Goal: Task Accomplishment & Management: Manage account settings

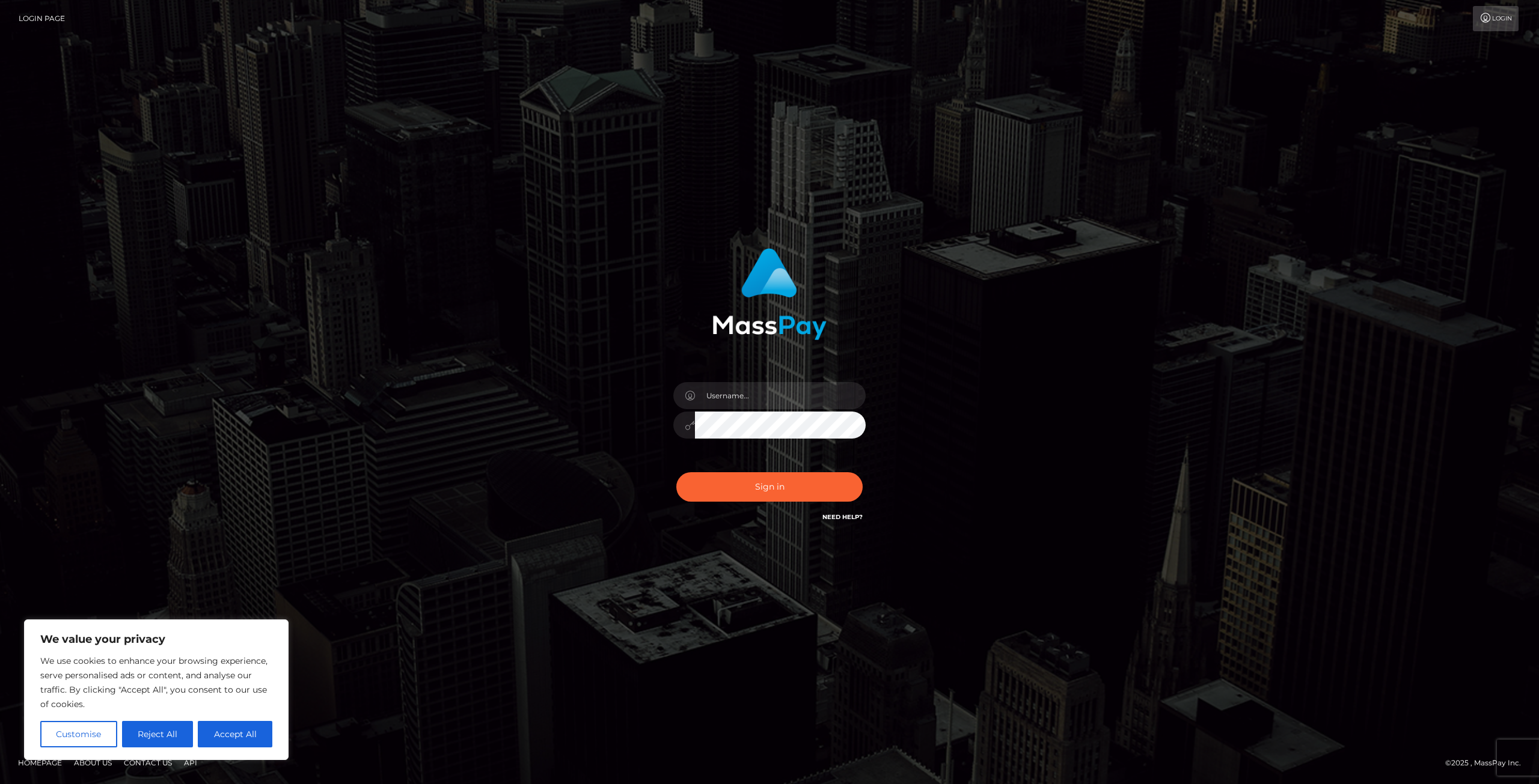
click at [35, 24] on link "Login Page" at bounding box center [41, 19] width 46 height 25
type input "naomivdx"
click at [676, 472] on button "Sign in" at bounding box center [769, 486] width 186 height 30
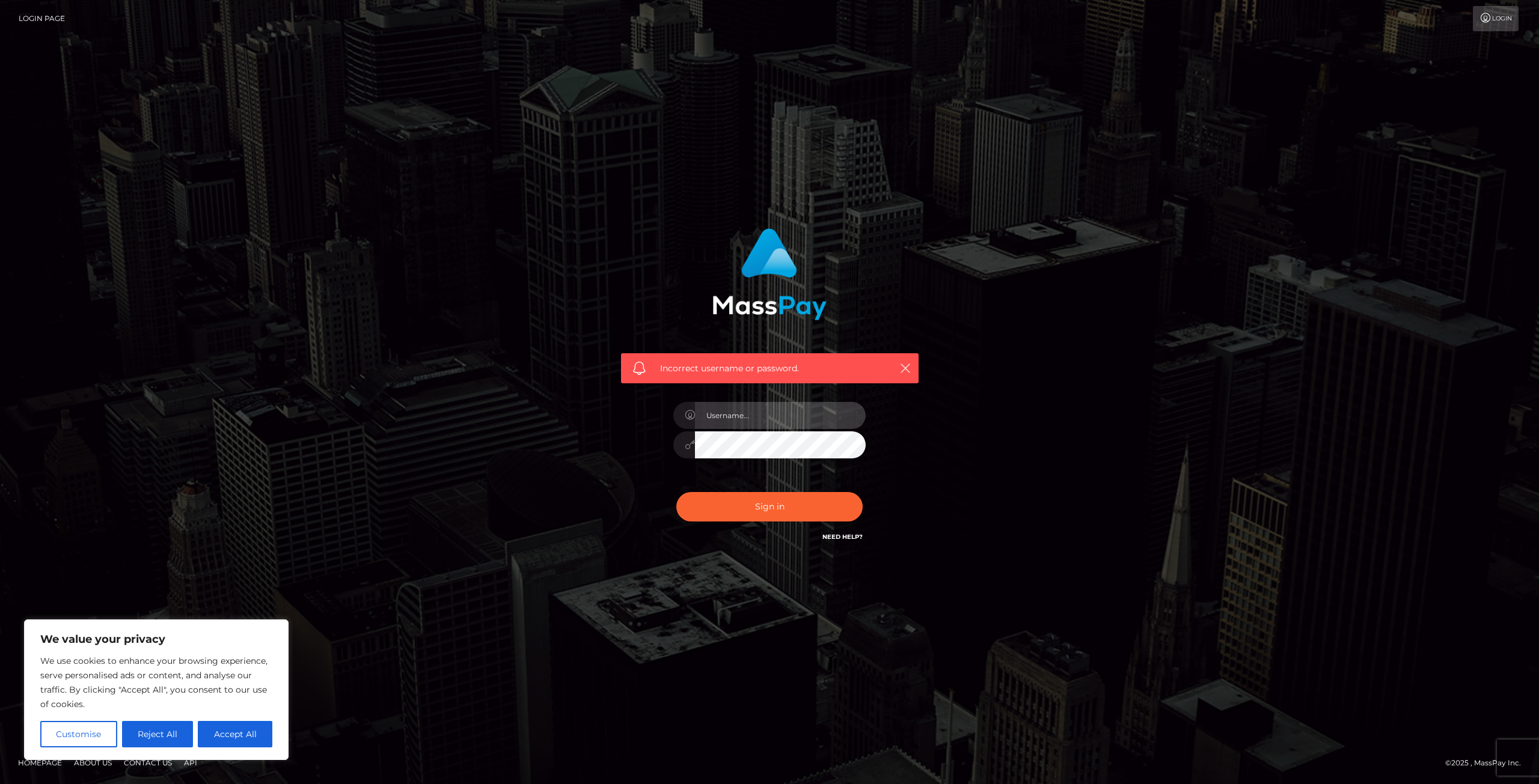
click at [748, 415] on input "text" at bounding box center [780, 416] width 170 height 27
type input "naomix"
click at [676, 492] on button "Sign in" at bounding box center [769, 507] width 186 height 30
